Goal: Information Seeking & Learning: Learn about a topic

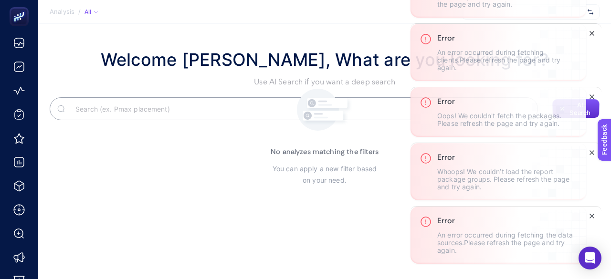
click at [591, 30] on button "Close" at bounding box center [591, 33] width 11 height 11
click at [589, 218] on icon "Close" at bounding box center [592, 217] width 8 height 8
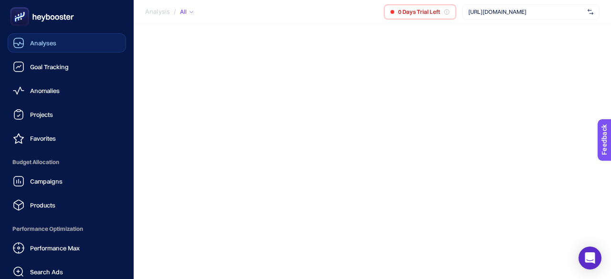
click at [17, 43] on icon at bounding box center [18, 42] width 11 height 11
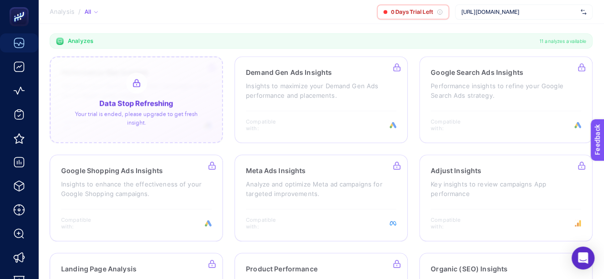
scroll to position [266, 0]
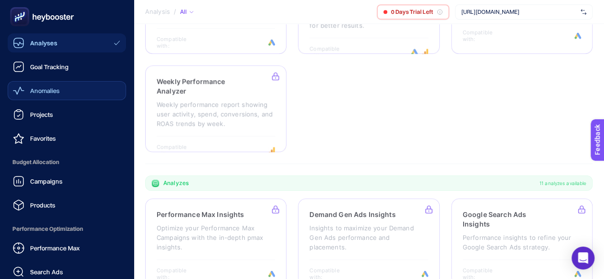
click at [31, 84] on link "Anomalies" at bounding box center [67, 90] width 118 height 19
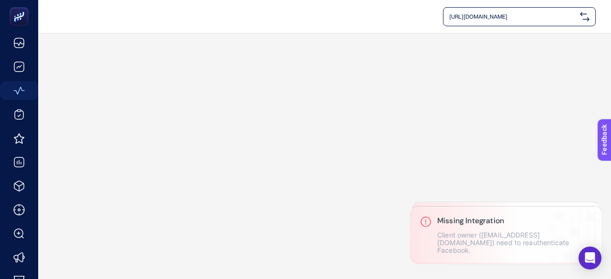
click at [487, 17] on span "https://parfois.com.tr/" at bounding box center [512, 17] width 127 height 8
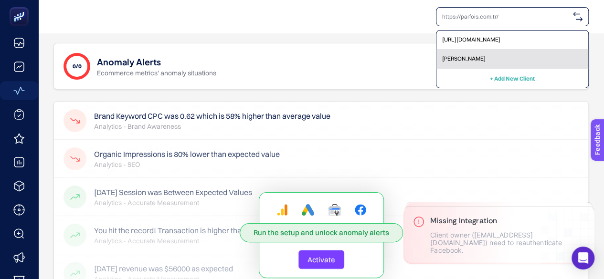
click at [479, 59] on div "Konfor Yatak" at bounding box center [513, 59] width 152 height 19
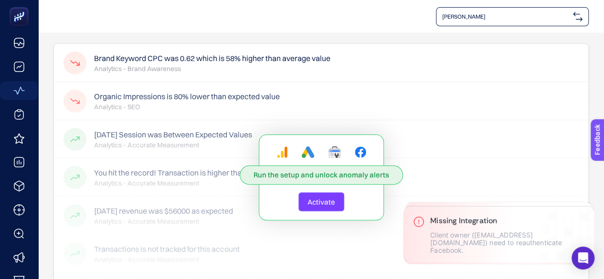
scroll to position [103, 0]
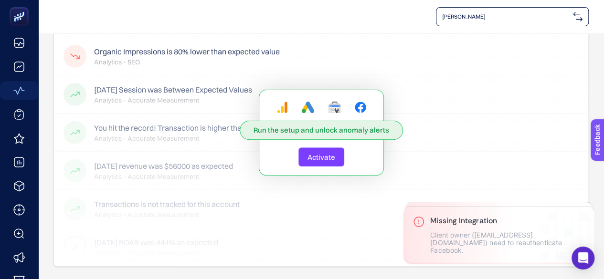
click at [341, 155] on button "Activate" at bounding box center [321, 157] width 46 height 19
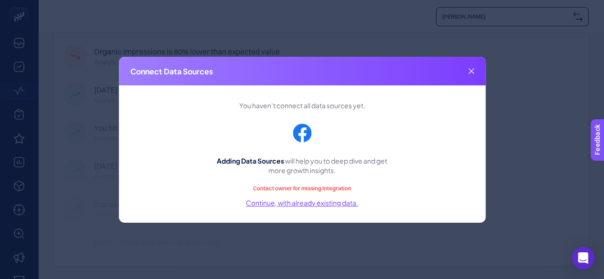
click at [476, 71] on div "Connect Data Sources" at bounding box center [302, 71] width 367 height 29
click at [475, 71] on div "Connect Data Sources" at bounding box center [302, 71] width 367 height 29
click at [474, 71] on div "Connect Data Sources" at bounding box center [302, 71] width 367 height 29
click at [471, 68] on icon at bounding box center [472, 71] width 6 height 6
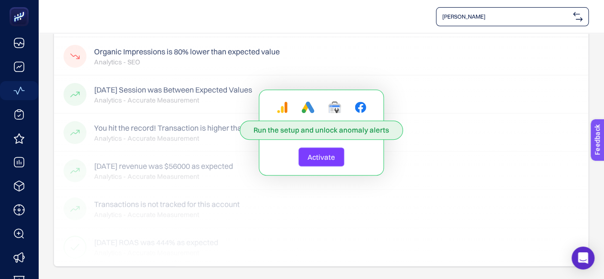
scroll to position [0, 0]
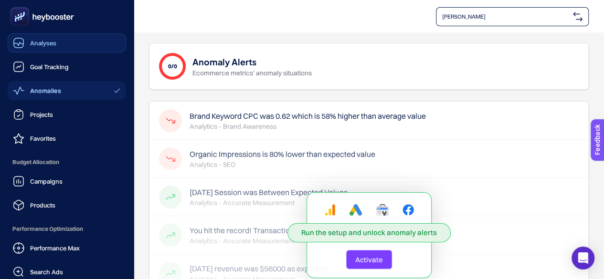
click at [20, 40] on icon at bounding box center [18, 42] width 11 height 11
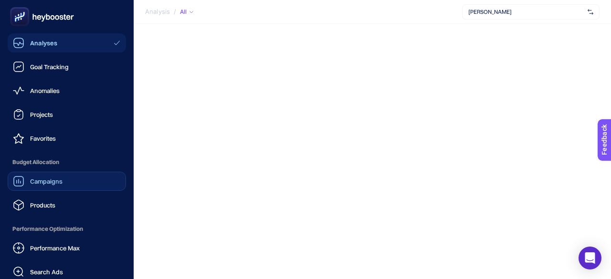
click at [40, 181] on span "Campaigns" at bounding box center [46, 182] width 32 height 8
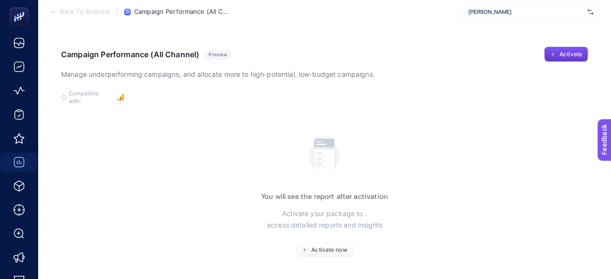
click at [560, 51] on span "Activate" at bounding box center [571, 55] width 23 height 8
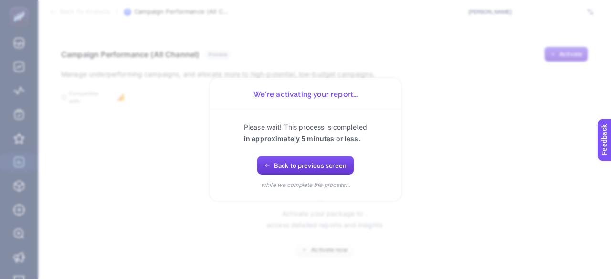
click at [329, 165] on span "Back to previous screen" at bounding box center [310, 166] width 73 height 8
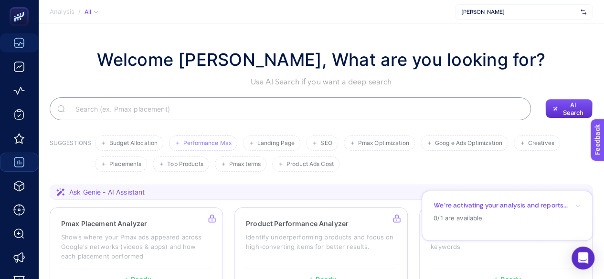
click at [209, 146] on span "Performance Max" at bounding box center [207, 143] width 48 height 7
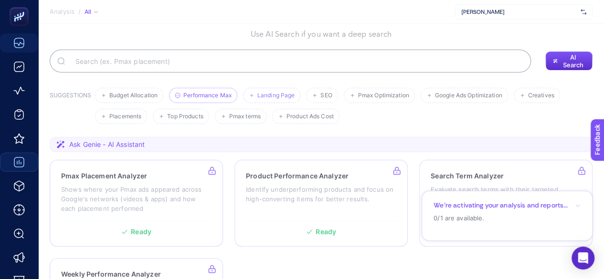
click at [282, 95] on span "Landing Page" at bounding box center [275, 95] width 37 height 7
click at [319, 95] on li "SEO" at bounding box center [322, 95] width 32 height 15
click at [373, 96] on span "Pmax Optimization" at bounding box center [383, 95] width 51 height 7
click at [448, 97] on span "Google Ads Optimization" at bounding box center [468, 95] width 67 height 7
click at [526, 92] on li "Creatives" at bounding box center [537, 95] width 46 height 15
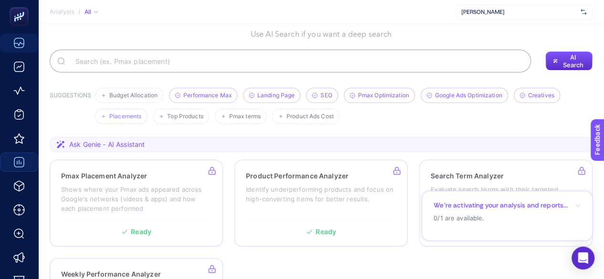
drag, startPoint x: 167, startPoint y: 116, endPoint x: 127, endPoint y: 112, distance: 40.8
click at [167, 116] on span "Top Products" at bounding box center [185, 116] width 36 height 7
click at [127, 112] on li "Placements" at bounding box center [121, 116] width 52 height 15
click at [137, 88] on li "Budget Allocation" at bounding box center [129, 95] width 68 height 15
drag, startPoint x: 243, startPoint y: 119, endPoint x: 275, endPoint y: 119, distance: 32.5
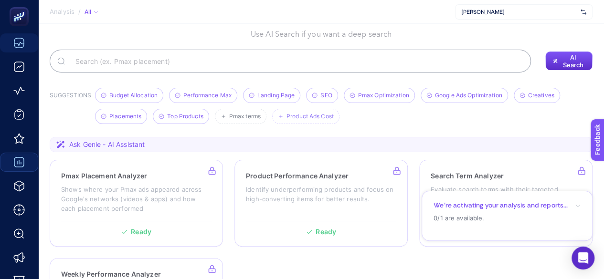
click at [243, 119] on span "Pmax terms" at bounding box center [245, 116] width 32 height 7
click at [283, 119] on icon at bounding box center [281, 117] width 6 height 6
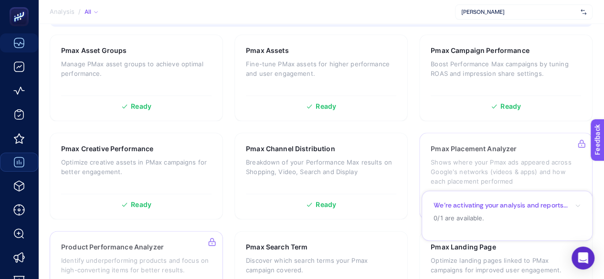
scroll to position [573, 0]
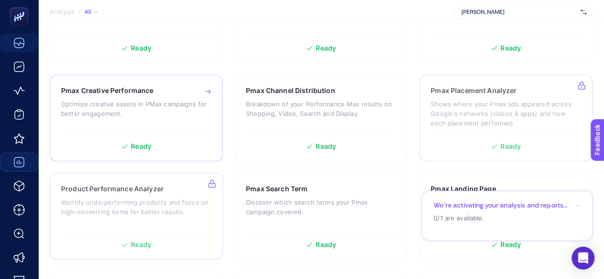
click at [146, 150] on span "Ready" at bounding box center [141, 146] width 21 height 7
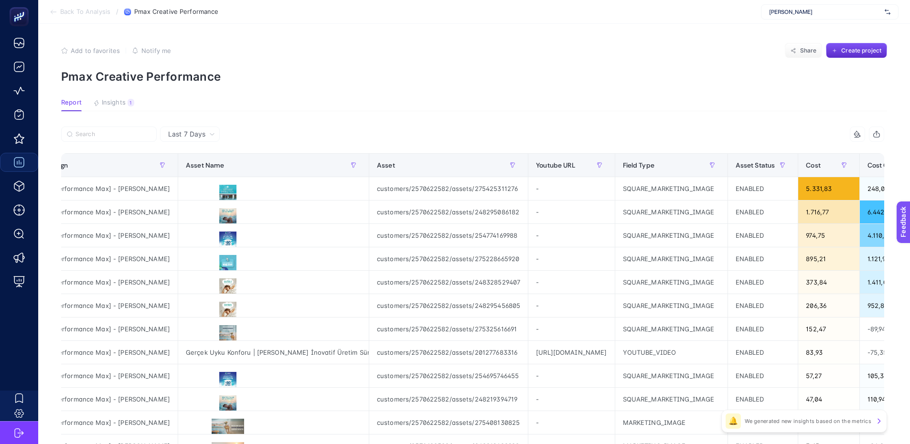
click at [107, 100] on span "Insights" at bounding box center [114, 103] width 24 height 8
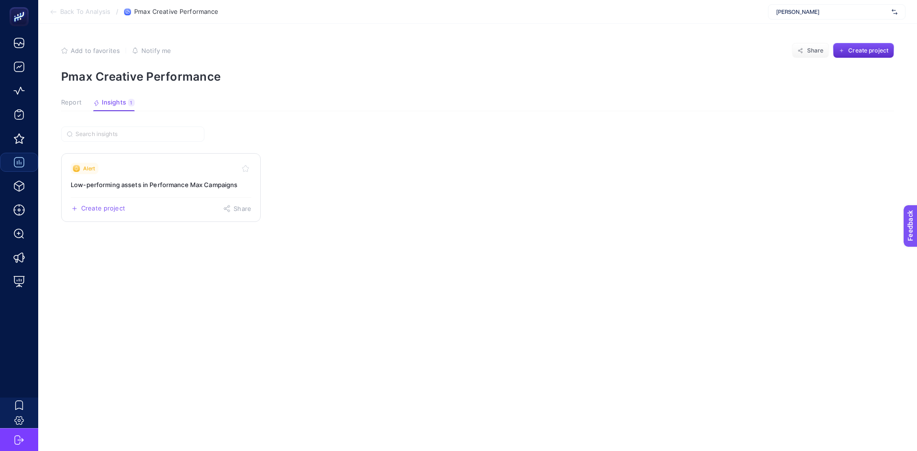
click at [150, 187] on h3 "Low-performing assets in Performance Max Campaigns" at bounding box center [161, 185] width 181 height 10
